Goal: Use online tool/utility: Utilize a website feature to perform a specific function

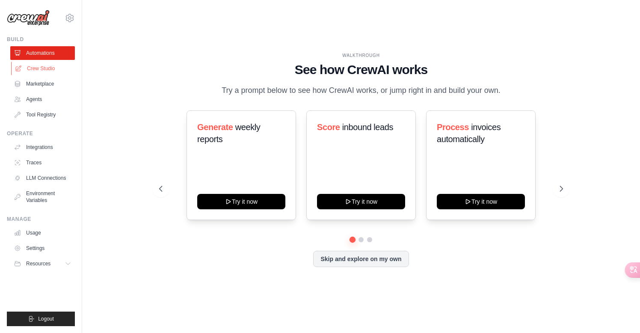
click at [43, 67] on link "Crew Studio" at bounding box center [43, 69] width 65 height 14
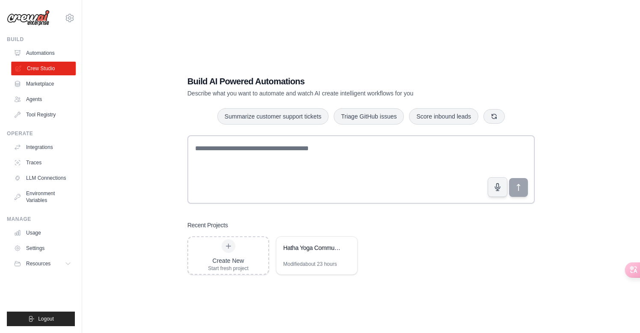
click at [59, 68] on link "Crew Studio" at bounding box center [43, 69] width 65 height 14
click at [325, 252] on div "Hatha Yoga Community Service & Resource System" at bounding box center [312, 248] width 59 height 10
click at [300, 248] on div "Hatha Yoga Community Service & Resource System" at bounding box center [312, 247] width 59 height 9
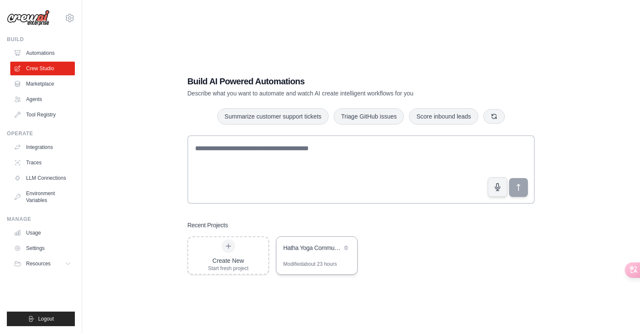
click at [300, 248] on div "Hatha Yoga Community Service & Resource System" at bounding box center [312, 247] width 59 height 9
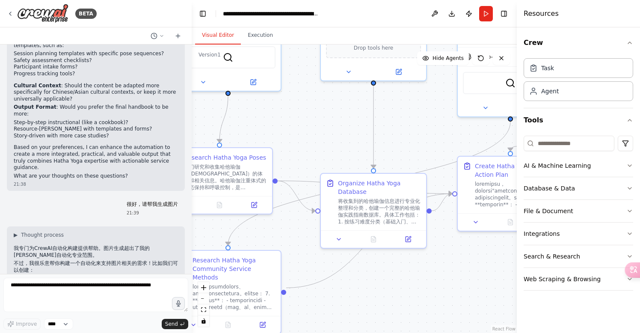
scroll to position [3744, 0]
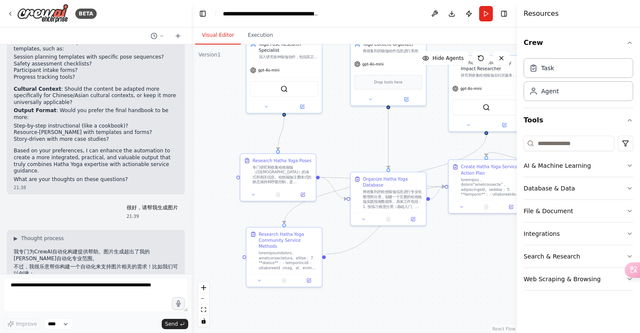
click at [421, 281] on div ".deletable-edge-delete-btn { width: 20px; height: 20px; border: 0px solid #ffff…" at bounding box center [354, 188] width 325 height 288
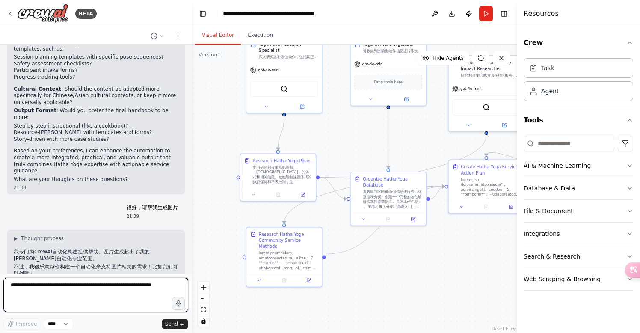
click at [36, 290] on textarea at bounding box center [95, 295] width 185 height 34
type textarea "**********"
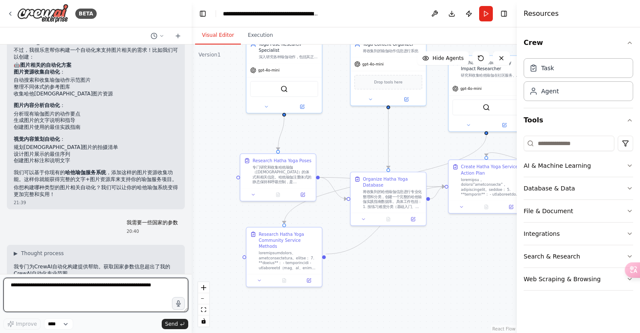
scroll to position [3981, 0]
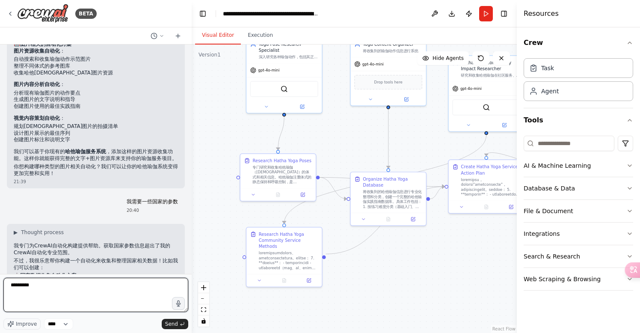
type textarea "**"
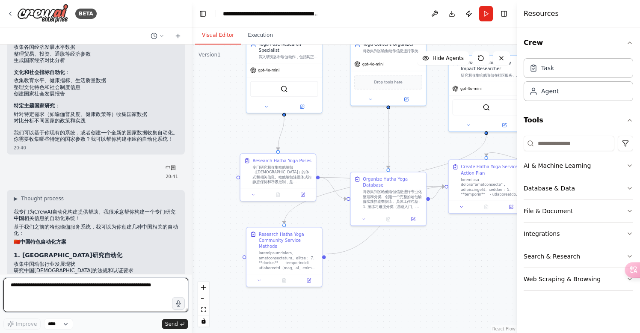
scroll to position [4258, 0]
type textarea "*"
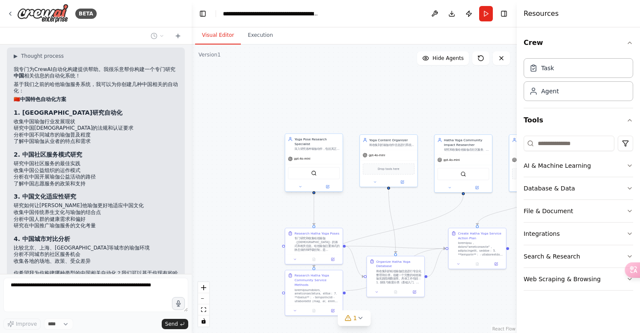
scroll to position [4444, 0]
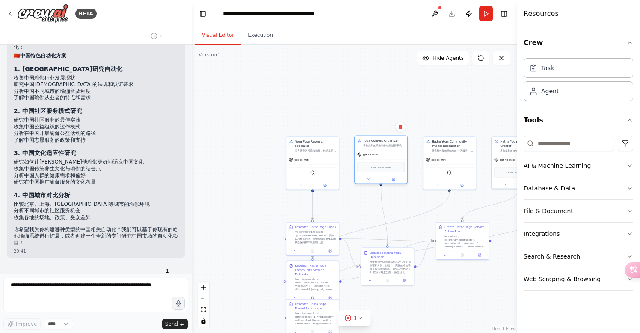
click at [397, 152] on div "gpt-4o-mini" at bounding box center [381, 154] width 53 height 9
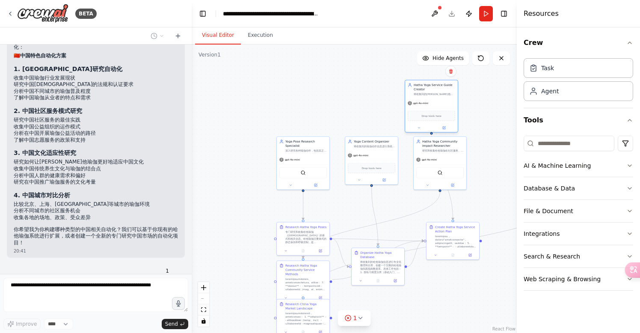
drag, startPoint x: 506, startPoint y: 163, endPoint x: 420, endPoint y: 106, distance: 102.5
click at [420, 106] on div "gpt-4o-mini" at bounding box center [431, 102] width 53 height 9
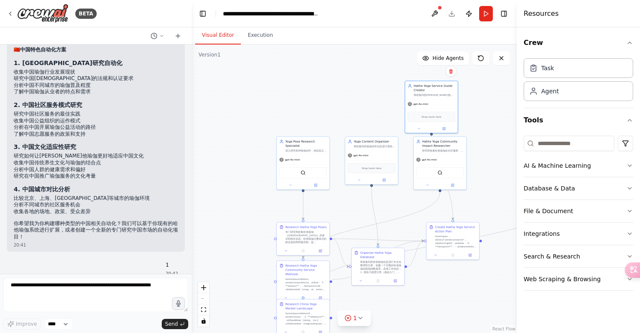
scroll to position [4494, 0]
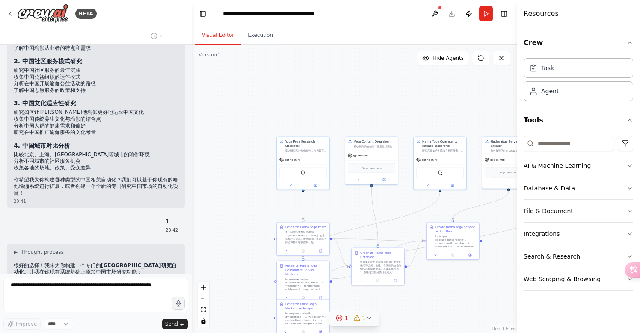
click at [344, 317] on div "1" at bounding box center [342, 318] width 12 height 9
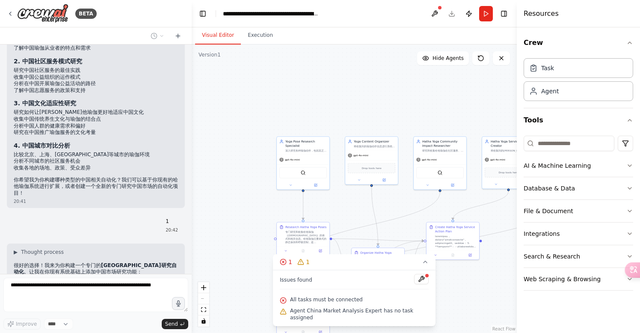
click at [461, 289] on div ".deletable-edge-delete-btn { width: 20px; height: 20px; border: 0px solid #ffff…" at bounding box center [354, 188] width 325 height 288
click at [386, 185] on div ".deletable-edge-delete-btn { width: 20px; height: 20px; border: 0px solid #ffff…" at bounding box center [354, 188] width 325 height 288
click at [283, 263] on icon at bounding box center [283, 262] width 2 height 2
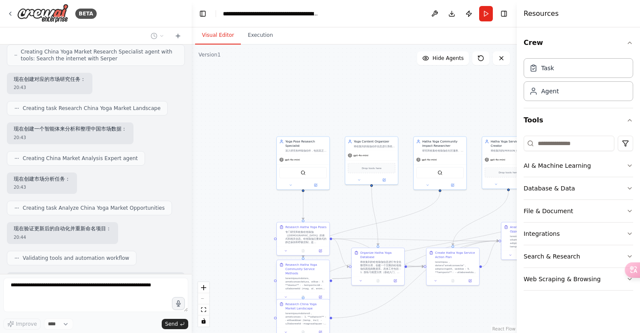
scroll to position [4808, 0]
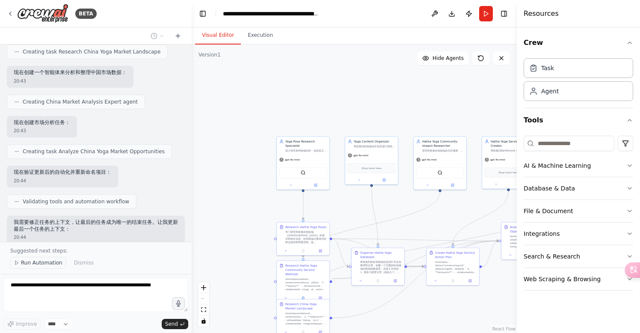
click at [42, 263] on span "Run Automation" at bounding box center [41, 262] width 41 height 7
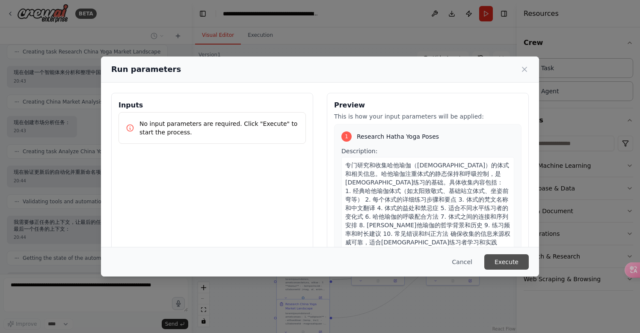
click at [511, 261] on button "Execute" at bounding box center [506, 261] width 44 height 15
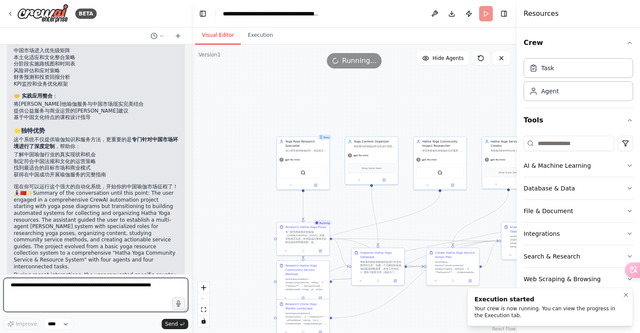
scroll to position [5468, 0]
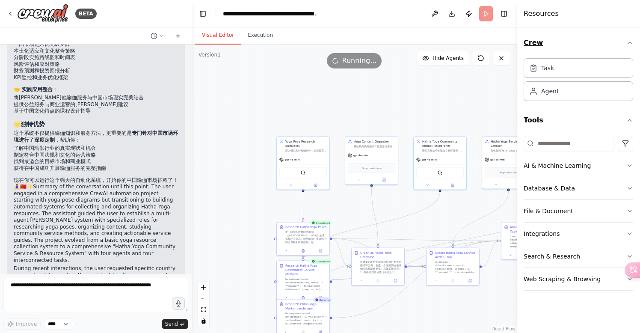
click at [630, 43] on icon "button" at bounding box center [629, 42] width 7 height 7
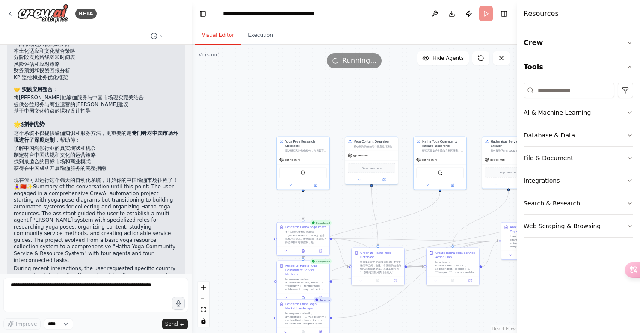
click at [542, 17] on h4 "Resources" at bounding box center [541, 14] width 35 height 10
click at [488, 99] on div ".deletable-edge-delete-btn { width: 20px; height: 20px; border: 0px solid #ffff…" at bounding box center [354, 188] width 325 height 288
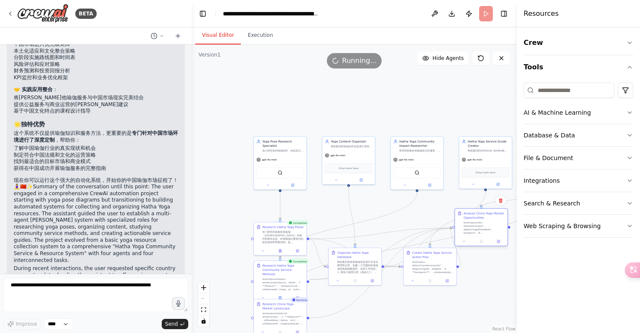
drag, startPoint x: 511, startPoint y: 231, endPoint x: 464, endPoint y: 216, distance: 49.2
click at [464, 216] on div "Analyze China Yoga Market Opportunities" at bounding box center [483, 215] width 41 height 9
click at [486, 276] on div ".deletable-edge-delete-btn { width: 20px; height: 20px; border: 0px solid #ffff…" at bounding box center [354, 188] width 325 height 288
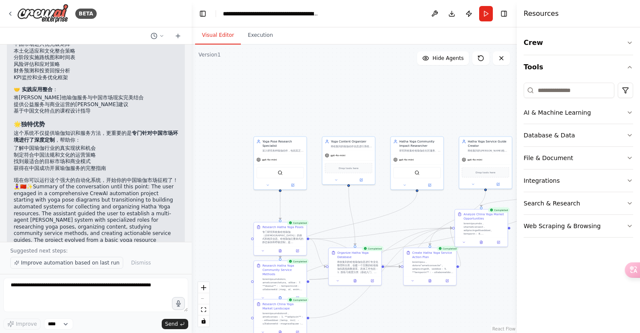
click at [107, 262] on span "Improve automation based on last run" at bounding box center [70, 262] width 98 height 7
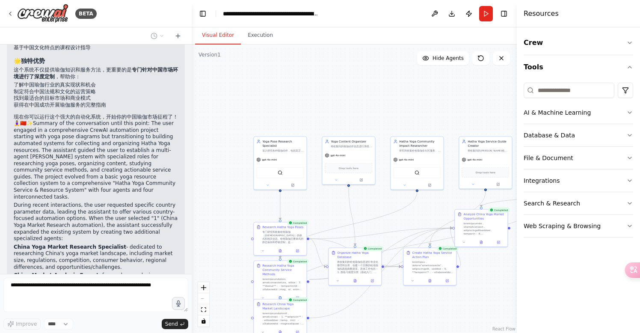
scroll to position [0, 0]
click at [294, 238] on div "专门研究和收集哈他瑜伽（[DEMOGRAPHIC_DATA]）的体式和相关信息。哈他瑜伽注重体式的静态保持和呼吸控制，是[DEMOGRAPHIC_DATA]练…" at bounding box center [282, 236] width 41 height 14
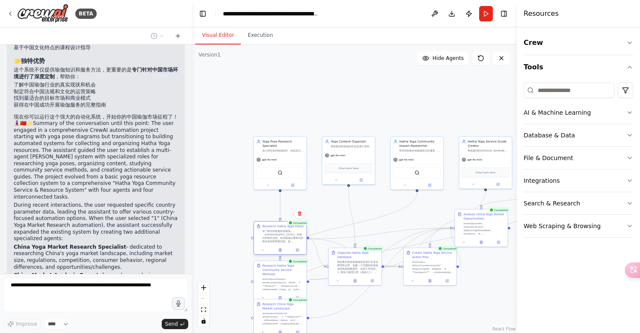
click at [280, 253] on div at bounding box center [280, 250] width 53 height 9
click at [283, 253] on div at bounding box center [280, 250] width 53 height 9
click at [359, 269] on div "将收集到的哈他瑜伽信息进行专业化整理和分类，创建一个完整的哈他瑜伽实践指南数据库。具体工作包括： 1. 按练习难度分类（基础入门、稳定练习、深化练习） 2. …" at bounding box center [357, 266] width 41 height 14
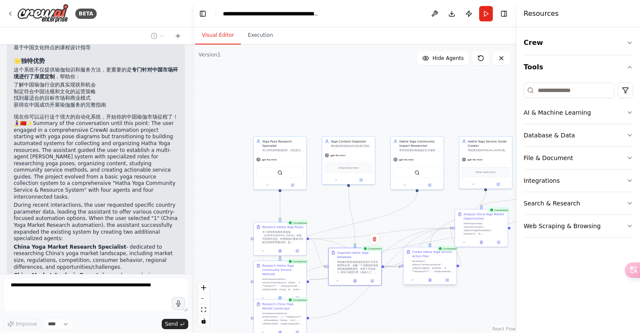
click at [430, 264] on div at bounding box center [432, 266] width 41 height 14
click at [491, 225] on div at bounding box center [484, 228] width 41 height 14
click at [260, 34] on button "Execution" at bounding box center [260, 36] width 39 height 18
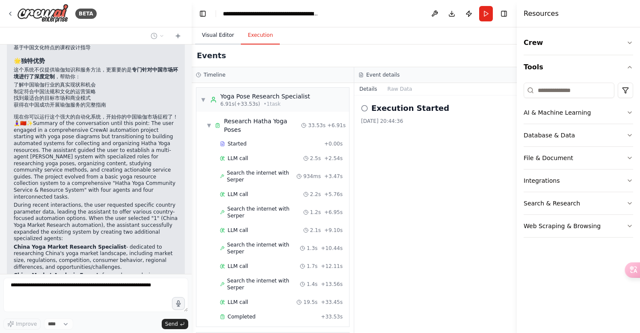
click at [221, 35] on button "Visual Editor" at bounding box center [218, 36] width 46 height 18
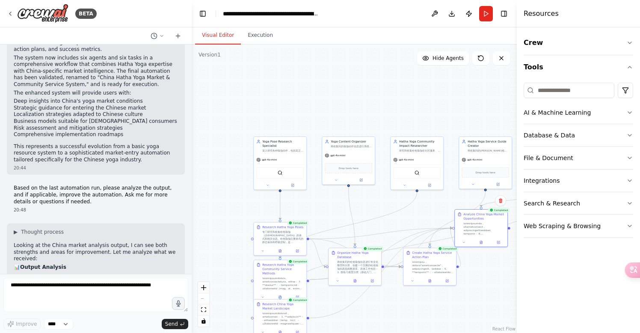
click at [301, 266] on div "Research Hatha Yoga Community Service Methods" at bounding box center [282, 269] width 41 height 13
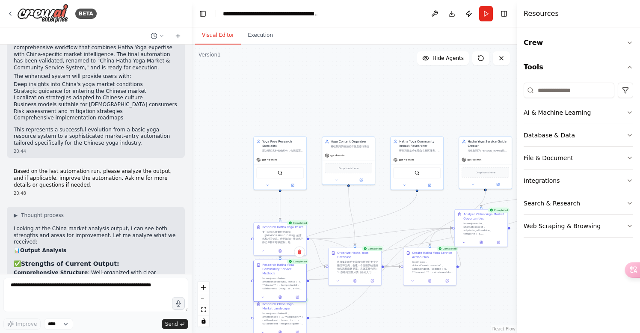
click at [301, 266] on div "Research Hatha Yoga Community Service Methods" at bounding box center [282, 269] width 41 height 13
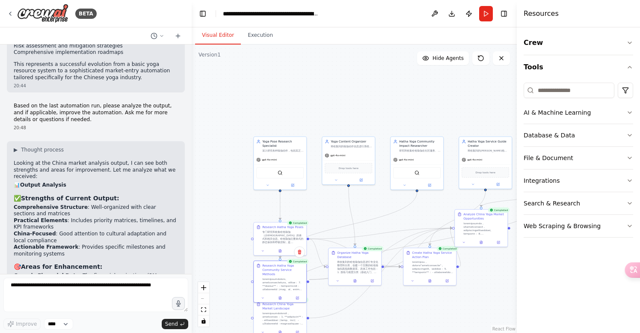
click at [373, 206] on div ".deletable-edge-delete-btn { width: 20px; height: 20px; border: 0px solid #ffff…" at bounding box center [354, 188] width 325 height 288
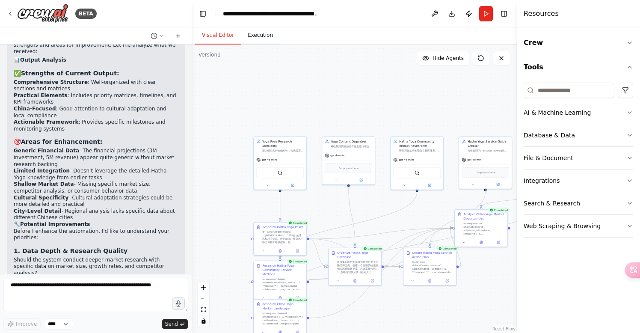
click at [257, 36] on button "Execution" at bounding box center [260, 36] width 39 height 18
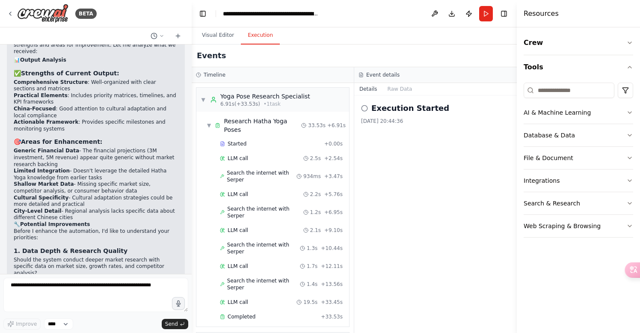
click at [364, 109] on icon at bounding box center [364, 108] width 7 height 7
click at [364, 107] on icon at bounding box center [364, 108] width 7 height 7
click at [400, 89] on button "Raw Data" at bounding box center [399, 89] width 35 height 12
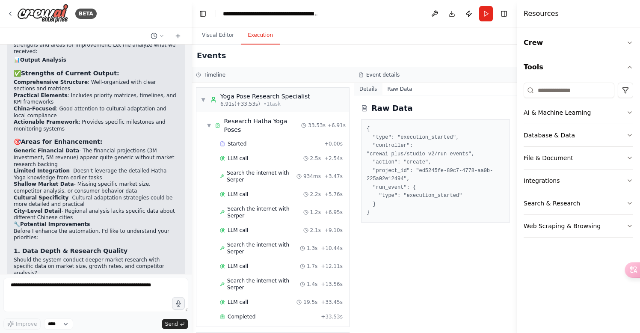
click at [366, 89] on button "Details" at bounding box center [368, 89] width 28 height 12
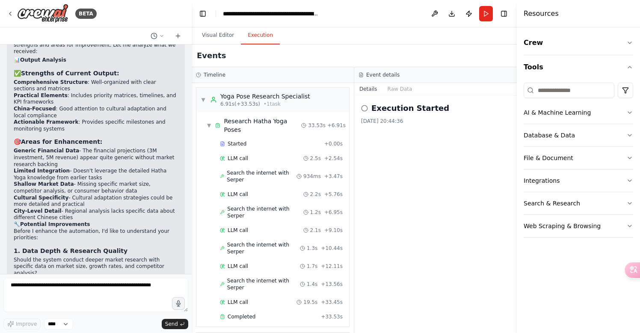
click at [385, 74] on h3 "Event details" at bounding box center [382, 74] width 33 height 7
click at [363, 86] on button "Details" at bounding box center [368, 89] width 28 height 12
click at [367, 88] on button "Details" at bounding box center [368, 89] width 28 height 12
click at [154, 35] on icon at bounding box center [154, 36] width 7 height 7
click at [152, 33] on div at bounding box center [96, 166] width 192 height 333
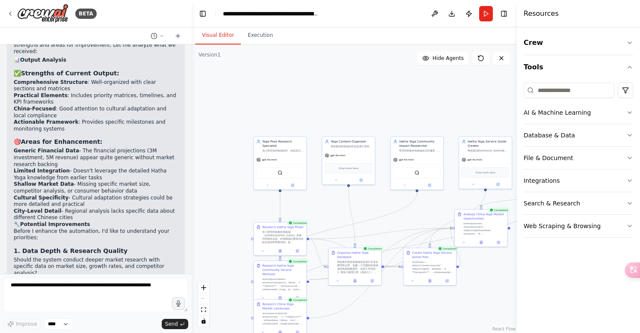
click at [217, 33] on button "Visual Editor" at bounding box center [218, 36] width 46 height 18
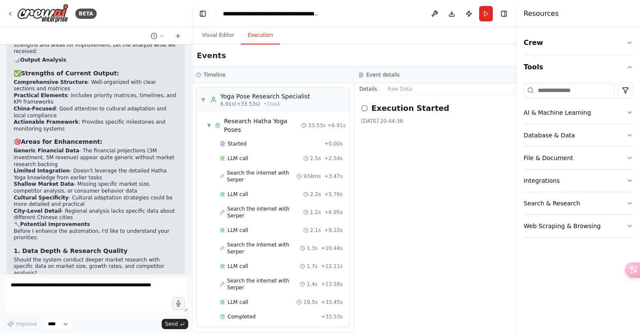
click at [262, 38] on button "Execution" at bounding box center [260, 36] width 39 height 18
click at [382, 77] on h3 "Event details" at bounding box center [382, 74] width 33 height 7
click at [405, 89] on button "Raw Data" at bounding box center [399, 89] width 35 height 12
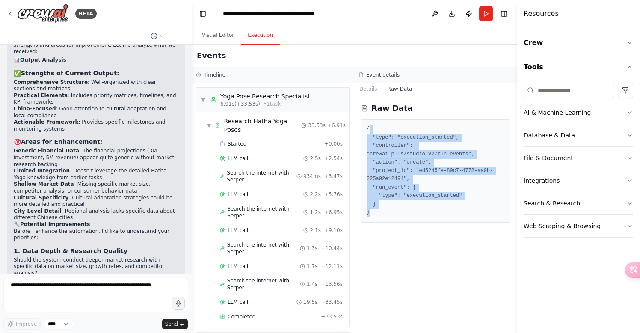
drag, startPoint x: 369, startPoint y: 130, endPoint x: 441, endPoint y: 219, distance: 114.7
click at [441, 219] on div "{ "type": "execution_started", "controller": "crewai_plus/studio_v2/run_events"…" at bounding box center [435, 170] width 149 height 103
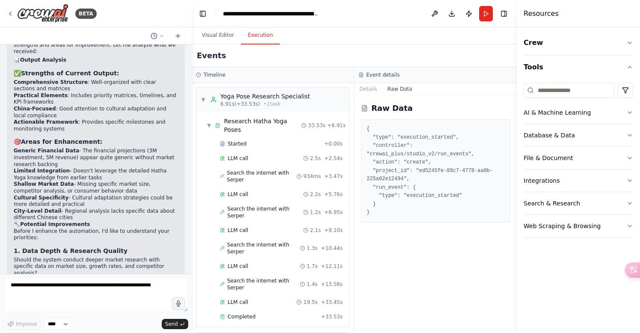
click at [431, 254] on div "Raw Data { "type": "execution_started", "controller": "crewai_plus/studio_v2/ru…" at bounding box center [435, 213] width 163 height 237
click at [627, 269] on icon at bounding box center [624, 269] width 7 height 7
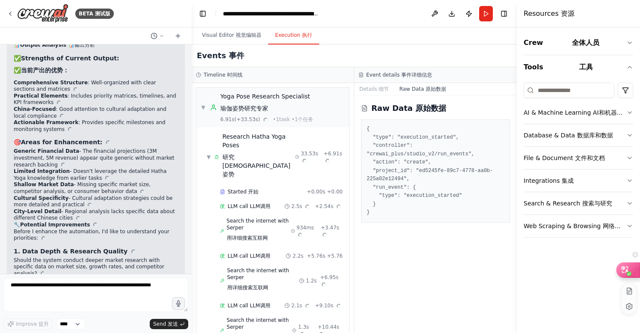
scroll to position [7025, 0]
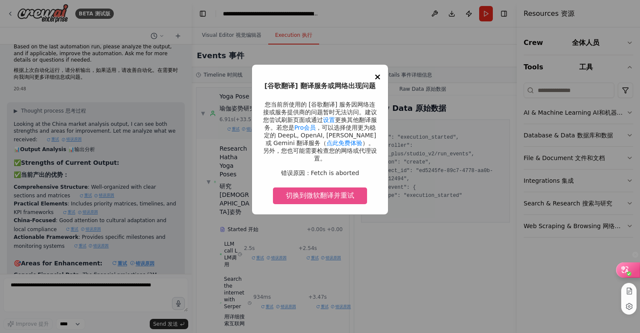
click at [379, 75] on span "×" at bounding box center [377, 76] width 7 height 10
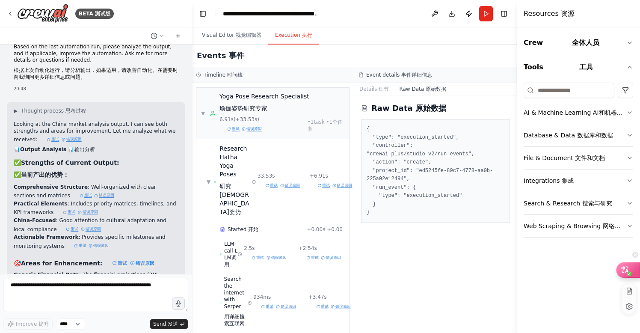
click at [624, 270] on icon at bounding box center [625, 269] width 9 height 9
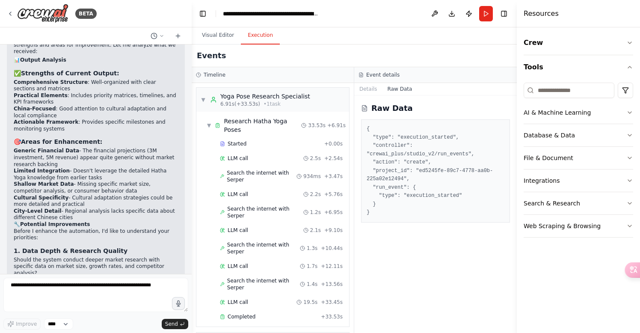
click at [386, 75] on h3 "Event details" at bounding box center [382, 74] width 33 height 7
click at [369, 89] on button "Details" at bounding box center [368, 89] width 28 height 12
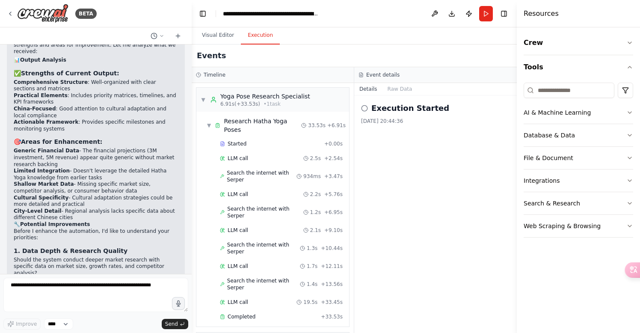
click at [369, 89] on button "Details" at bounding box center [368, 89] width 28 height 12
click at [407, 109] on h2 "Execution Started" at bounding box center [410, 108] width 78 height 12
click at [364, 107] on icon at bounding box center [364, 108] width 7 height 7
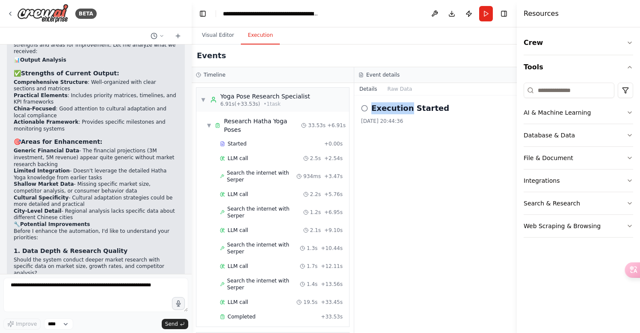
click at [364, 107] on icon at bounding box center [364, 108] width 7 height 7
click at [401, 145] on div "Execution Started [DATE] 20:44:36" at bounding box center [435, 213] width 163 height 237
click at [396, 89] on button "Raw Data" at bounding box center [399, 89] width 35 height 12
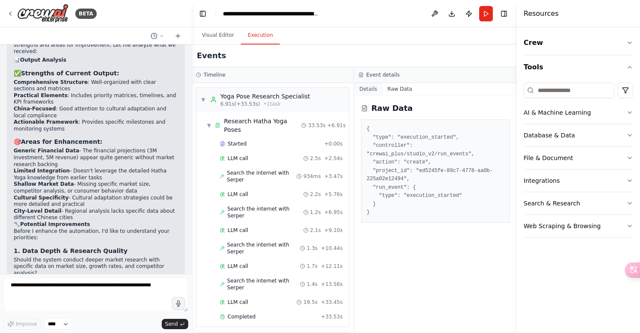
click at [366, 90] on button "Details" at bounding box center [368, 89] width 28 height 12
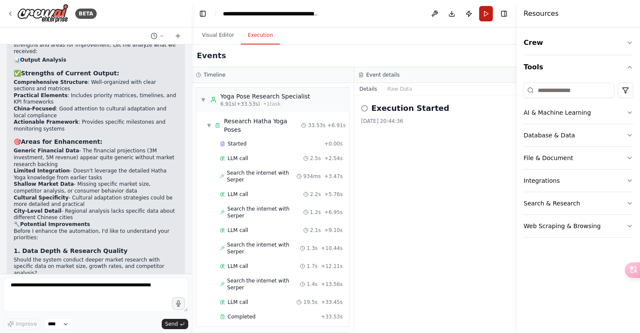
click at [485, 15] on button "Run" at bounding box center [486, 13] width 14 height 15
click at [364, 109] on icon at bounding box center [364, 108] width 7 height 7
click at [395, 114] on div "Execution Started [DATE] 20:44:36" at bounding box center [435, 113] width 149 height 22
click at [367, 90] on button "Details" at bounding box center [368, 89] width 28 height 12
click at [491, 12] on header "**********" at bounding box center [354, 13] width 325 height 27
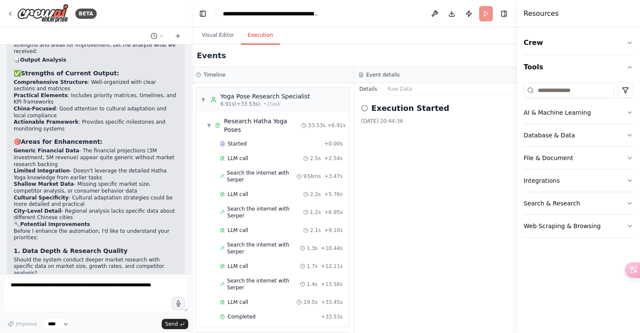
click at [485, 12] on header "**********" at bounding box center [354, 13] width 325 height 27
click at [262, 35] on button "Execution" at bounding box center [260, 36] width 39 height 18
click at [215, 35] on button "Visual Editor" at bounding box center [218, 36] width 46 height 18
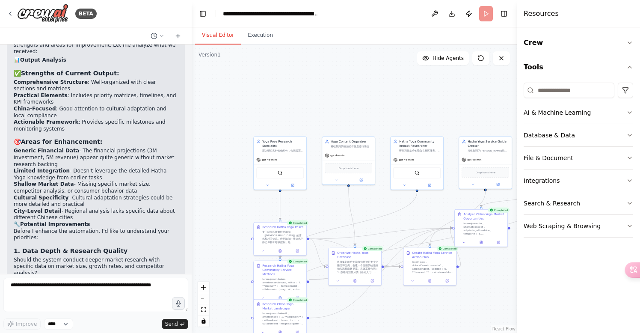
click at [489, 14] on header "**********" at bounding box center [354, 13] width 325 height 27
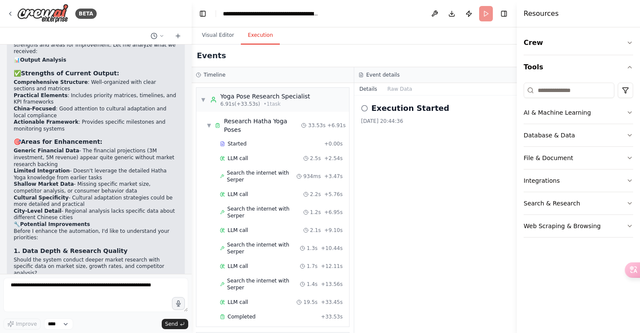
click at [258, 35] on button "Execution" at bounding box center [260, 36] width 39 height 18
click at [366, 87] on button "Details" at bounding box center [368, 89] width 28 height 12
click at [385, 74] on h3 "Event details" at bounding box center [382, 74] width 33 height 7
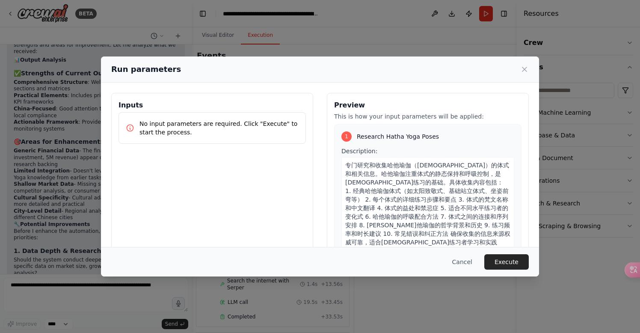
click at [23, 289] on div "Run parameters Inputs No input parameters are required. Click "Execute" to star…" at bounding box center [320, 166] width 640 height 333
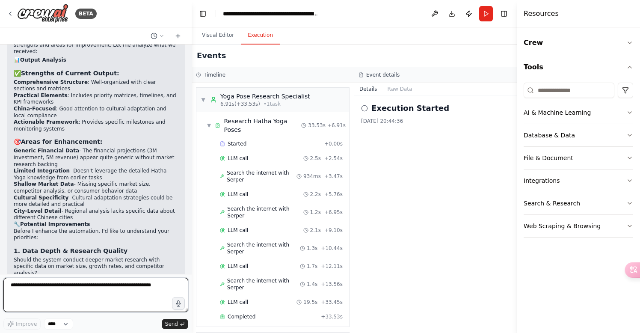
click at [23, 289] on textarea at bounding box center [95, 295] width 185 height 34
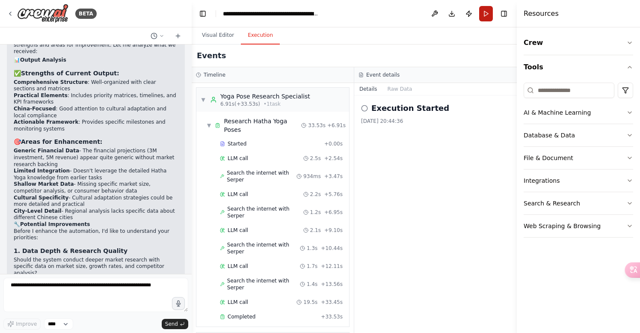
click at [488, 13] on button "Run" at bounding box center [486, 13] width 14 height 15
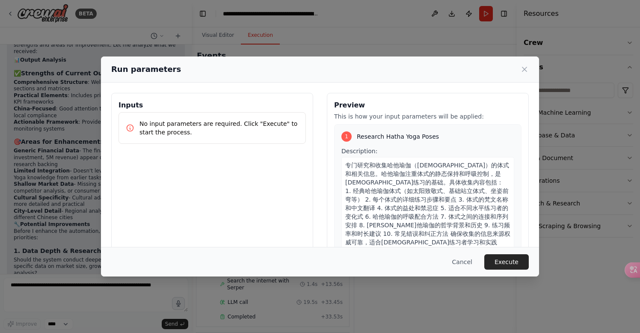
click at [176, 127] on p "No input parameters are required. Click "Execute" to start the process." at bounding box center [218, 127] width 159 height 17
click at [128, 127] on icon at bounding box center [130, 128] width 9 height 9
click at [130, 127] on icon at bounding box center [130, 128] width 9 height 9
click at [506, 261] on button "Execute" at bounding box center [506, 261] width 44 height 15
